Goal: Task Accomplishment & Management: Complete application form

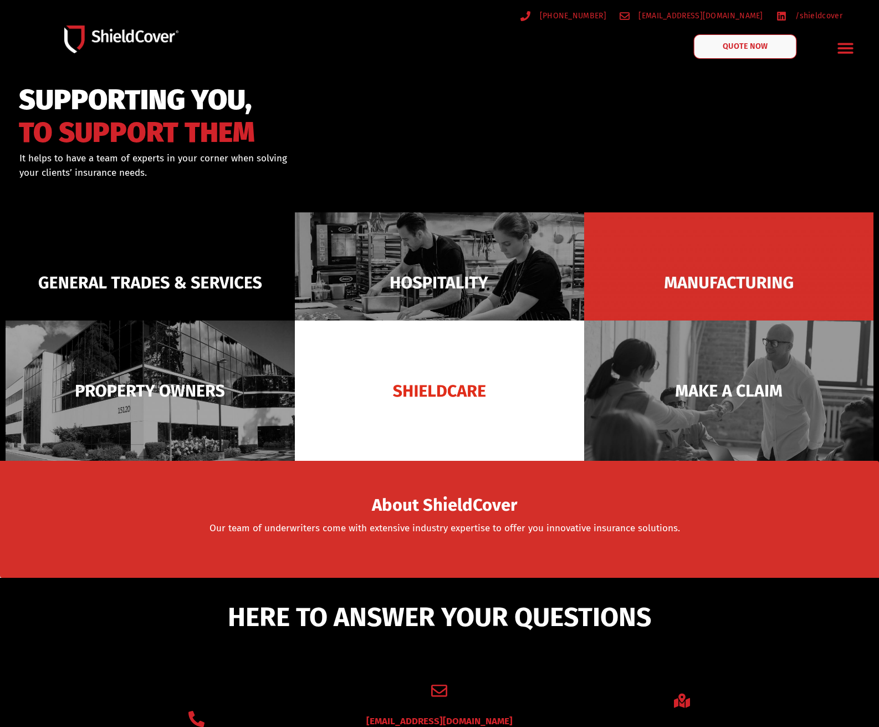
click at [721, 50] on link "QUOTE NOW" at bounding box center [745, 46] width 103 height 24
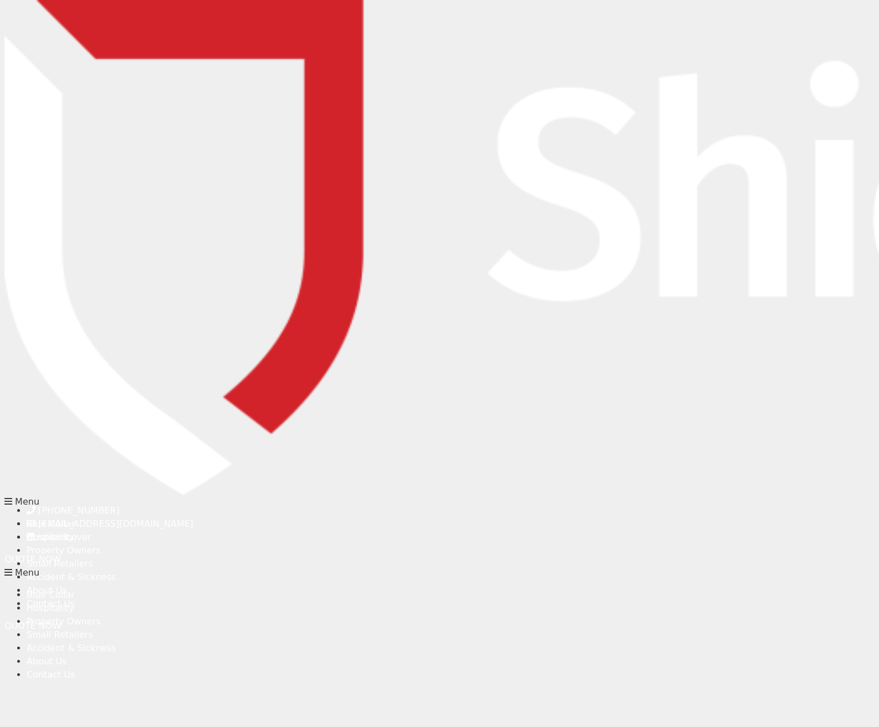
type input "Layla"
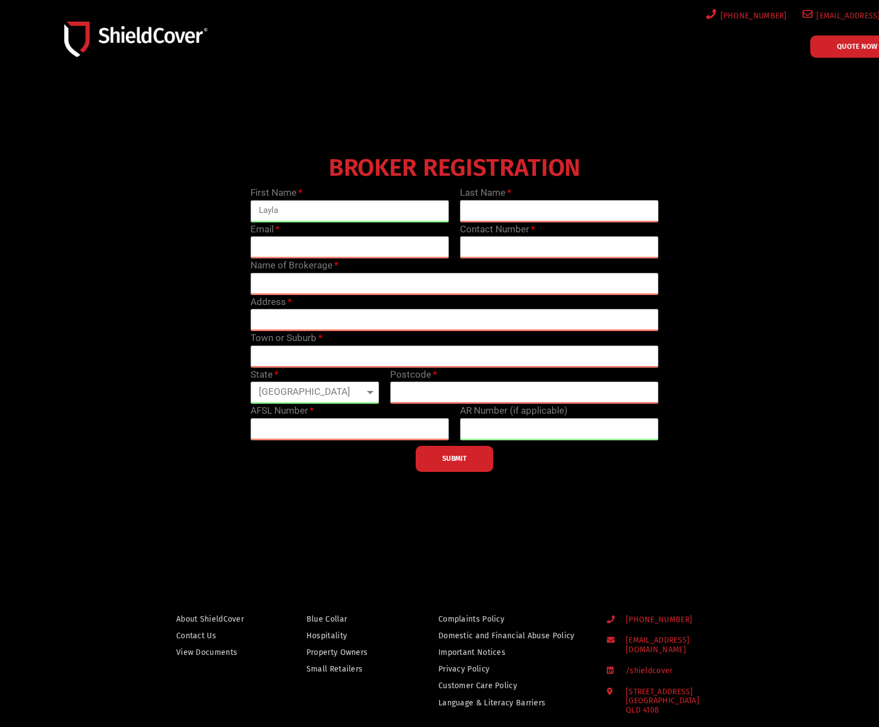
click at [486, 211] on input "text" at bounding box center [559, 211] width 198 height 22
type input "Ziade"
click at [282, 247] on input "email" at bounding box center [349, 247] width 198 height 22
type input "lz@akinsurance.com.au"
click at [294, 285] on input "text" at bounding box center [454, 284] width 408 height 22
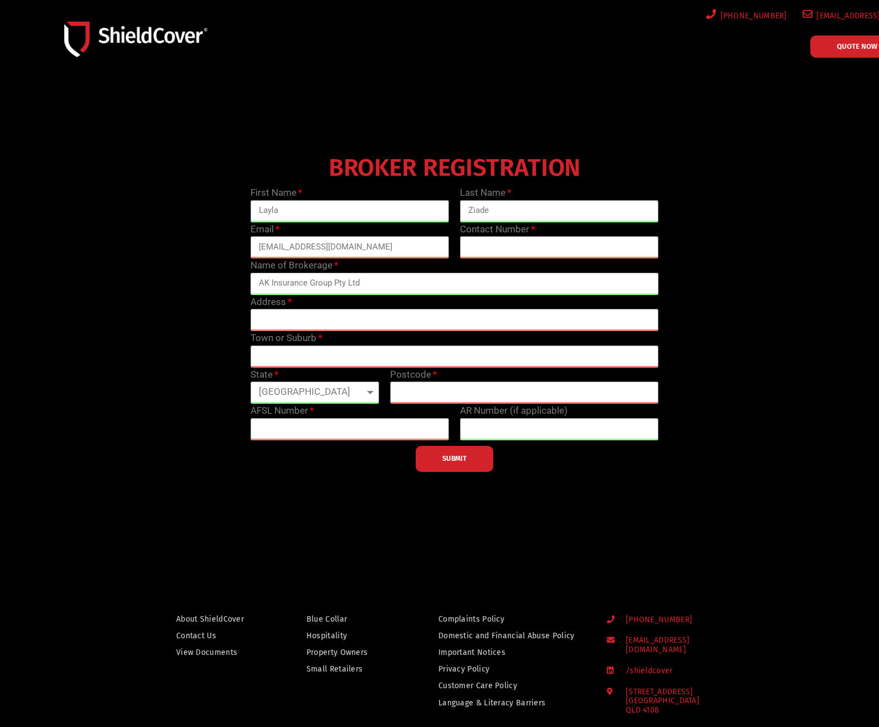
type input "AK Insurance Group Pty Ltd"
click at [286, 315] on input "text" at bounding box center [454, 320] width 408 height 22
type input "71 Walker Street"
click at [272, 356] on input "text" at bounding box center [454, 356] width 408 height 22
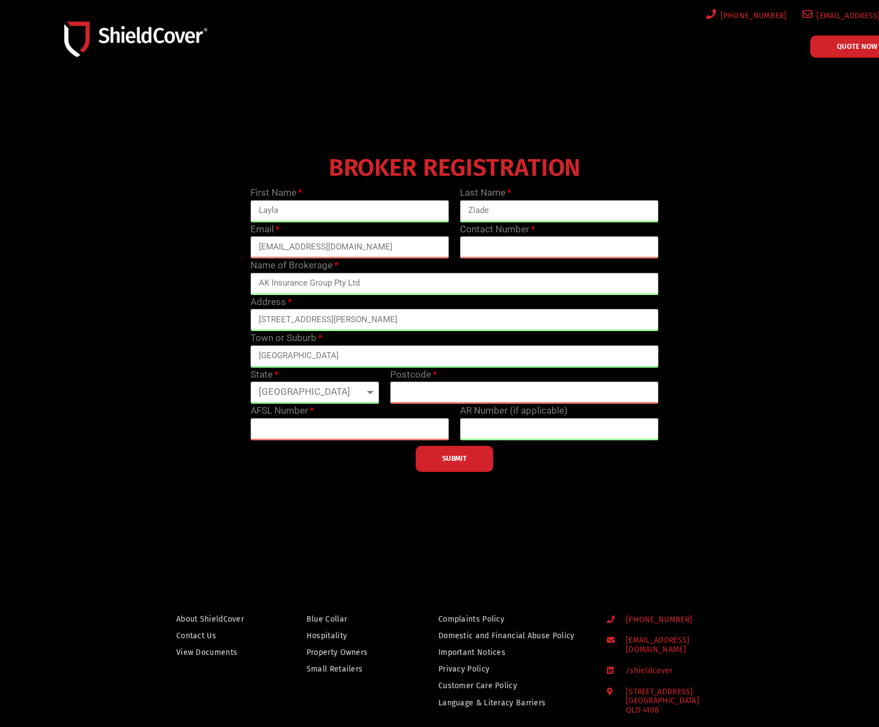
type input "North Sydney"
click at [279, 398] on select "Queensland New South Wales Northern Territory South Australia Tasmania Victoria…" at bounding box center [314, 392] width 129 height 22
click at [250, 381] on select "Queensland New South Wales Northern Territory South Australia Tasmania Victoria…" at bounding box center [314, 392] width 129 height 22
click at [289, 400] on select "Queensland New South Wales Northern Territory South Australia Tasmania Victoria…" at bounding box center [314, 392] width 129 height 22
select select "NSW"
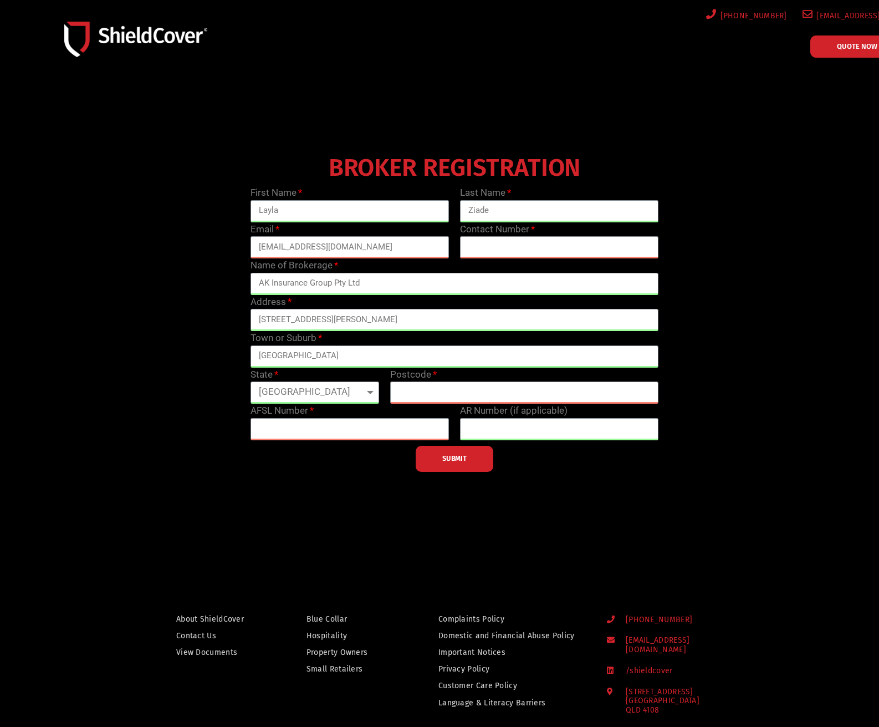
click at [250, 381] on select "Queensland New South Wales Northern Territory South Australia Tasmania Victoria…" at bounding box center [314, 392] width 129 height 22
click at [437, 389] on input "text" at bounding box center [524, 392] width 268 height 22
click at [409, 388] on input "text" at bounding box center [524, 392] width 268 height 22
type input "2060"
click at [354, 441] on div "SUBMIT" at bounding box center [454, 456] width 419 height 32
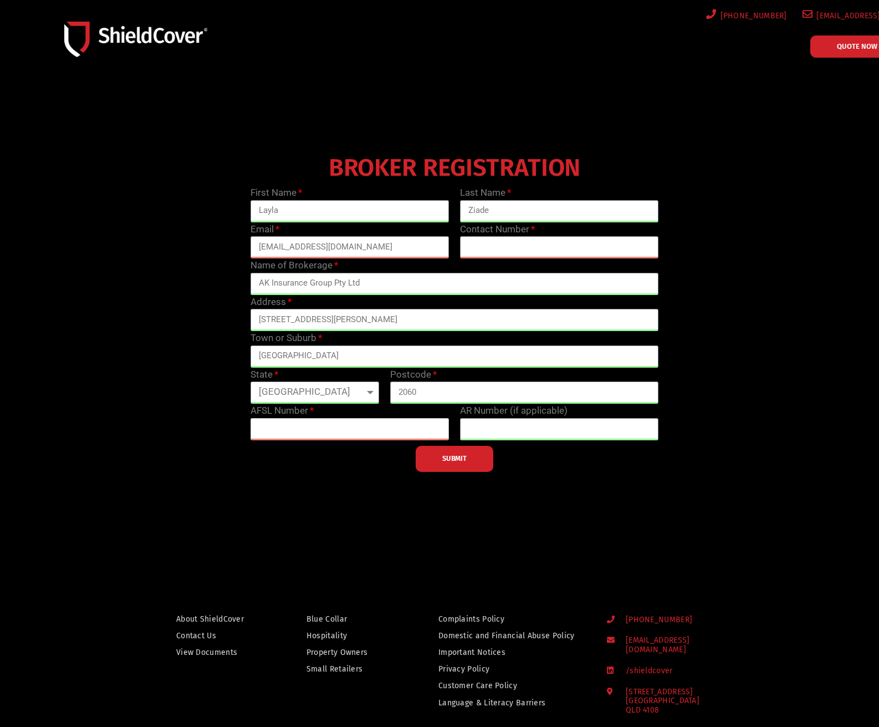
click at [351, 436] on input "text" at bounding box center [349, 429] width 198 height 22
click at [295, 424] on input "text" at bounding box center [349, 429] width 198 height 22
type input "233750"
click at [453, 459] on span "SUBMIT" at bounding box center [454, 458] width 24 height 2
click at [437, 457] on button "SUBMIT" at bounding box center [455, 459] width 78 height 26
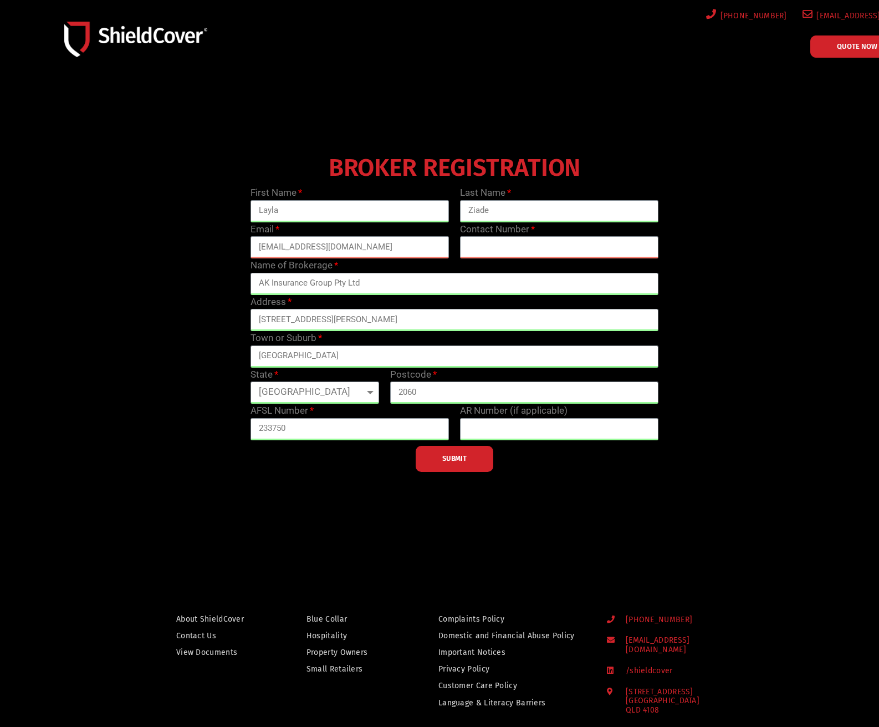
click at [436, 463] on button "SUBMIT" at bounding box center [455, 459] width 78 height 26
click at [433, 462] on button "SUBMIT" at bounding box center [455, 459] width 78 height 26
click at [529, 249] on input "text" at bounding box center [559, 247] width 198 height 22
type input "1300258634"
click at [454, 464] on button "SUBMIT" at bounding box center [455, 459] width 78 height 26
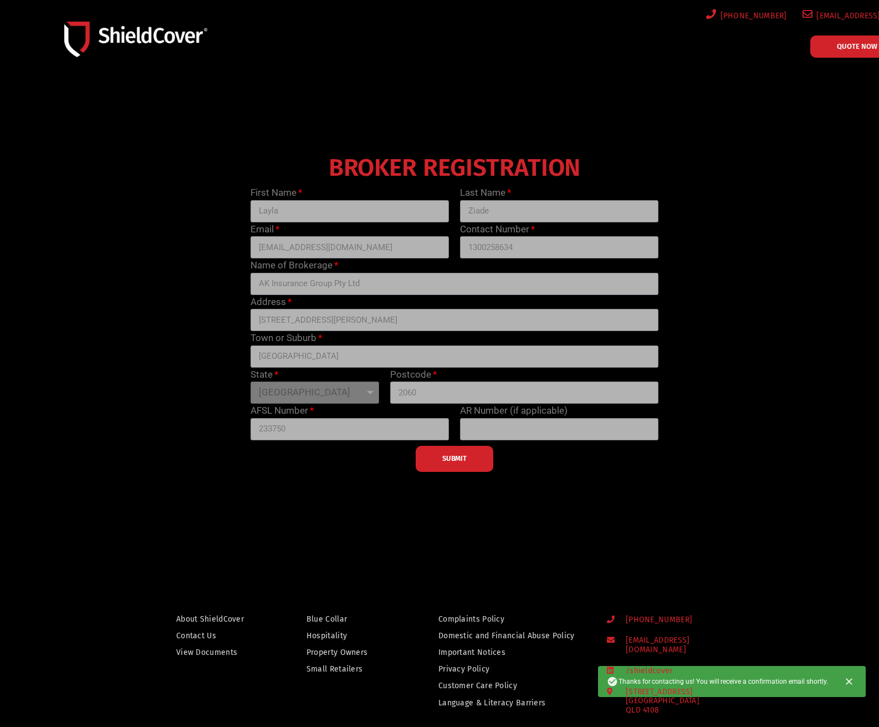
click at [666, 687] on span "19 Rosedale Street Coopers Plains QLD 4108" at bounding box center [658, 701] width 83 height 28
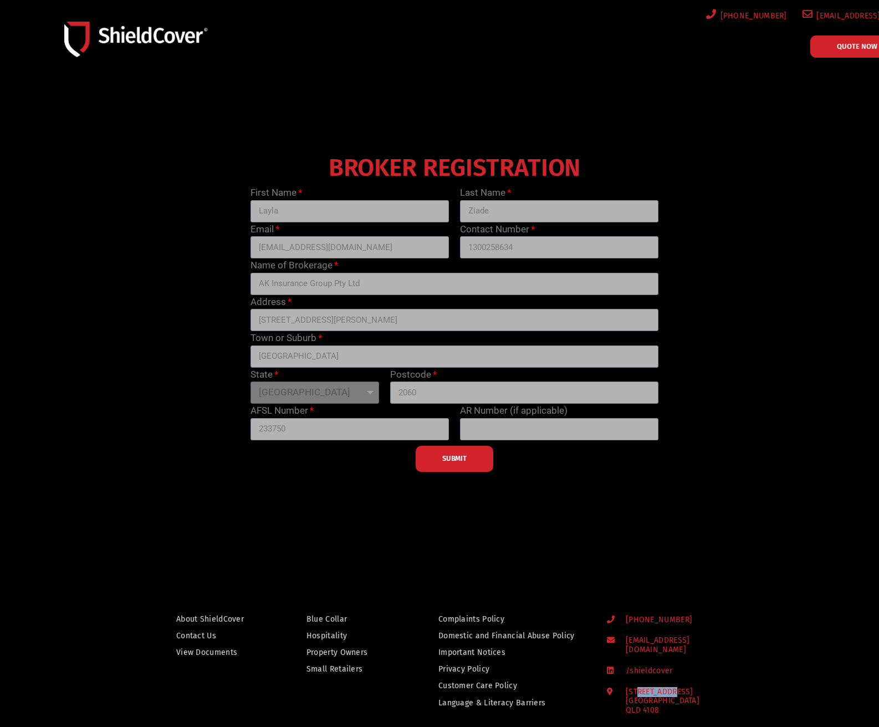
click at [666, 687] on span "19 Rosedale Street Coopers Plains QLD 4108" at bounding box center [658, 701] width 83 height 28
click at [413, 548] on div at bounding box center [439, 317] width 879 height 477
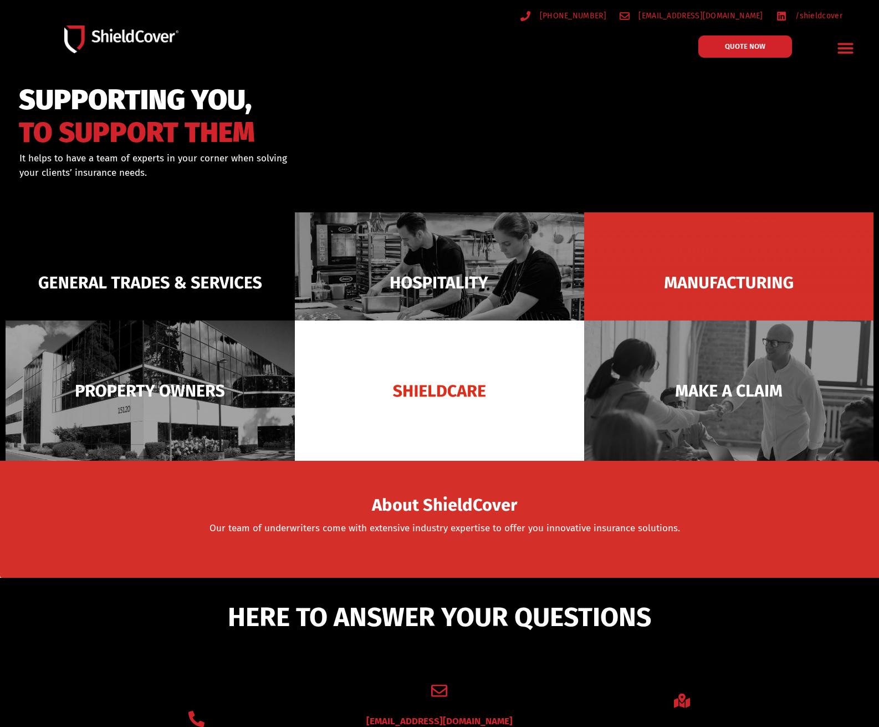
click at [840, 43] on icon "Menu Toggle" at bounding box center [845, 47] width 17 height 17
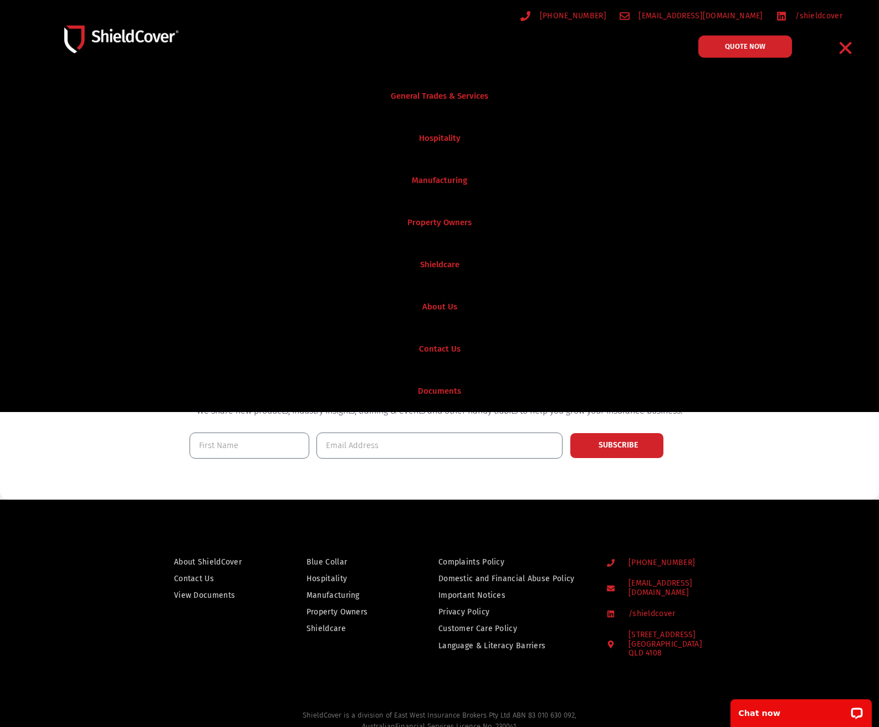
scroll to position [555, 0]
